Goal: Use online tool/utility: Utilize a website feature to perform a specific function

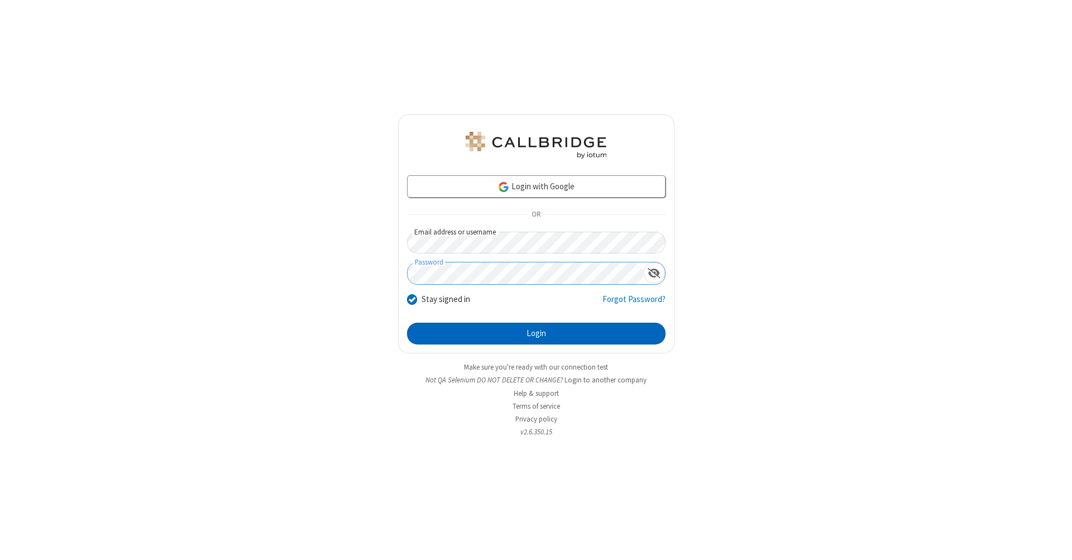
click at [536, 334] on button "Login" at bounding box center [536, 334] width 259 height 22
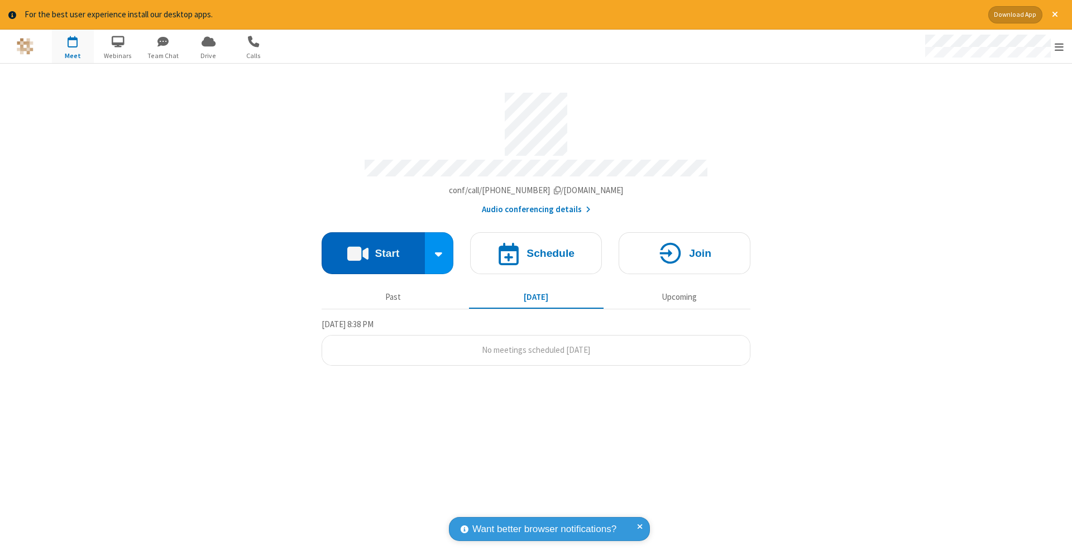
click at [373, 247] on button "Start" at bounding box center [373, 253] width 103 height 42
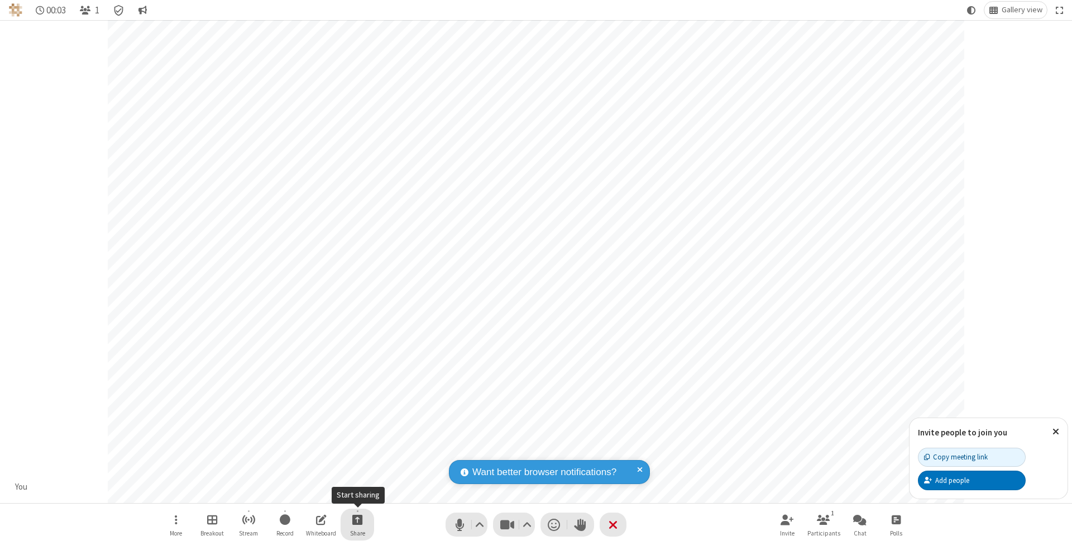
click at [357, 519] on span "Start sharing" at bounding box center [357, 519] width 11 height 14
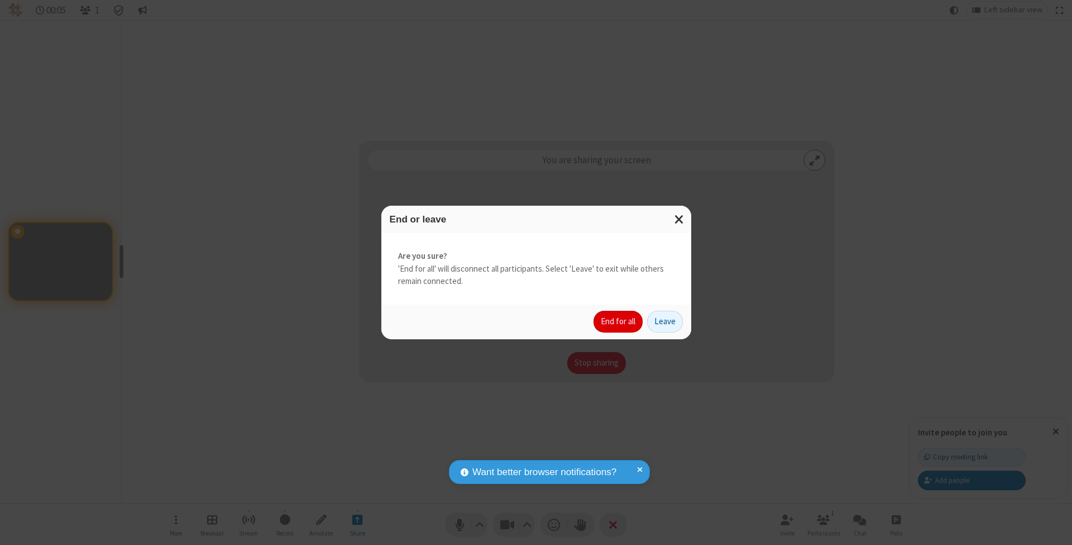
click at [619, 321] on button "End for all" at bounding box center [618, 322] width 49 height 22
